Goal: Transaction & Acquisition: Subscribe to service/newsletter

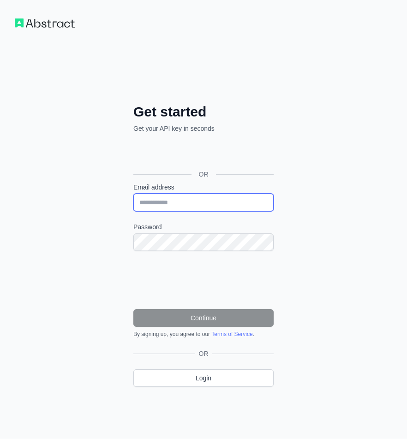
click at [196, 199] on input "Email address" at bounding box center [203, 202] width 140 height 18
paste input "**********"
type input "**********"
